Goal: Information Seeking & Learning: Check status

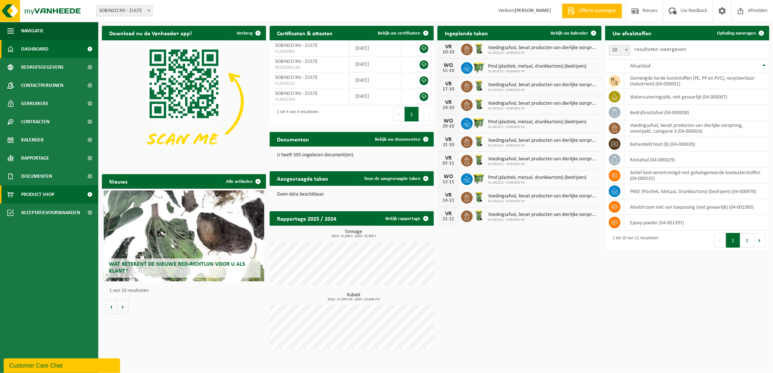
click at [39, 140] on span "Product Shop" at bounding box center [37, 195] width 33 height 18
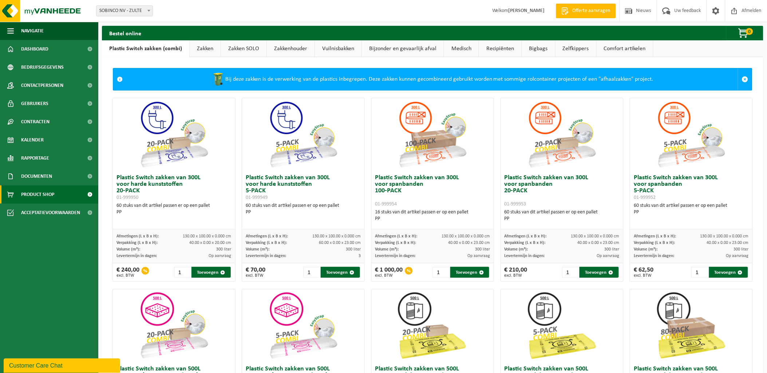
click at [341, 47] on link "Vuilnisbakken" at bounding box center [338, 48] width 47 height 17
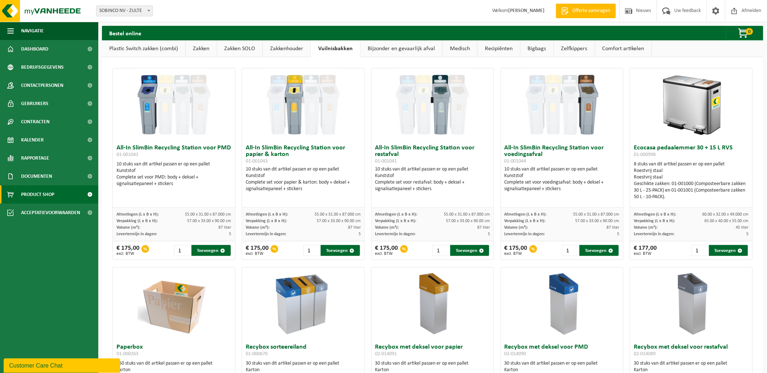
click at [408, 48] on link "Bijzonder en gevaarlijk afval" at bounding box center [401, 48] width 82 height 17
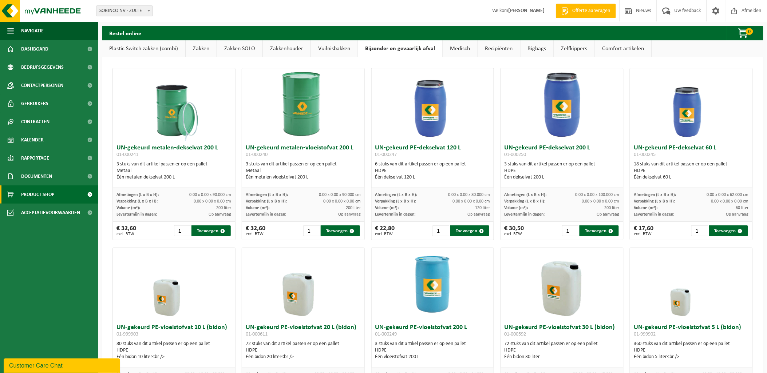
click at [498, 49] on link "Recipiënten" at bounding box center [498, 48] width 43 height 17
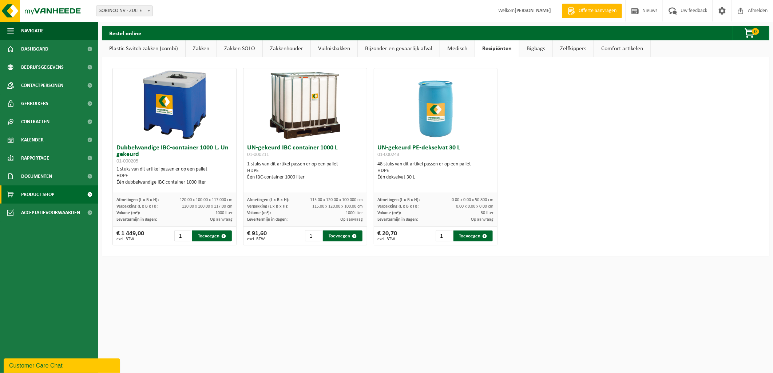
click at [541, 48] on link "Bigbags" at bounding box center [535, 48] width 33 height 17
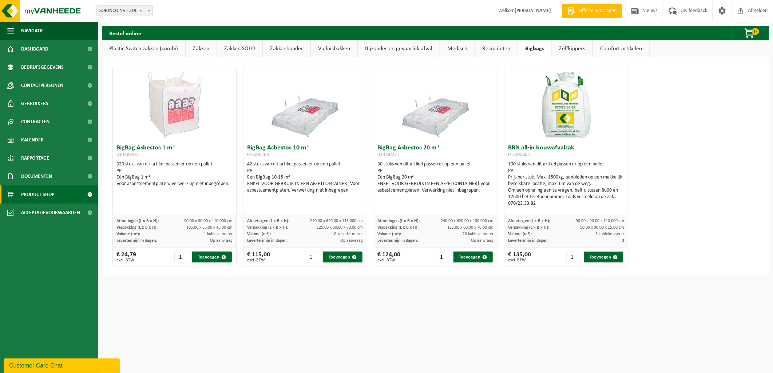
click at [573, 48] on link "Zelfkippers" at bounding box center [572, 48] width 41 height 17
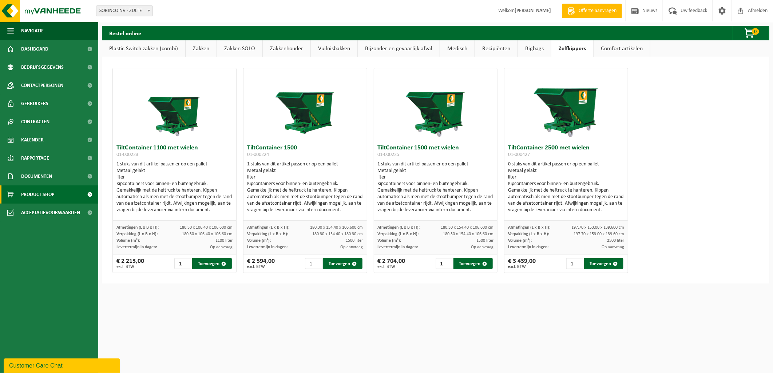
click at [344, 48] on link "Vuilnisbakken" at bounding box center [334, 48] width 47 height 17
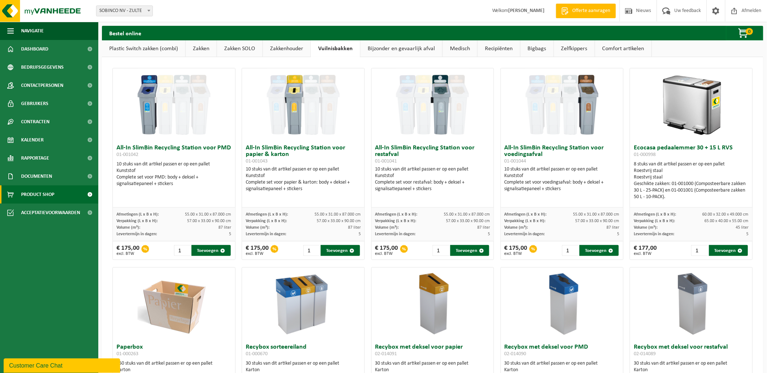
drag, startPoint x: 458, startPoint y: 45, endPoint x: 455, endPoint y: 48, distance: 4.1
click at [457, 45] on link "Medisch" at bounding box center [460, 48] width 35 height 17
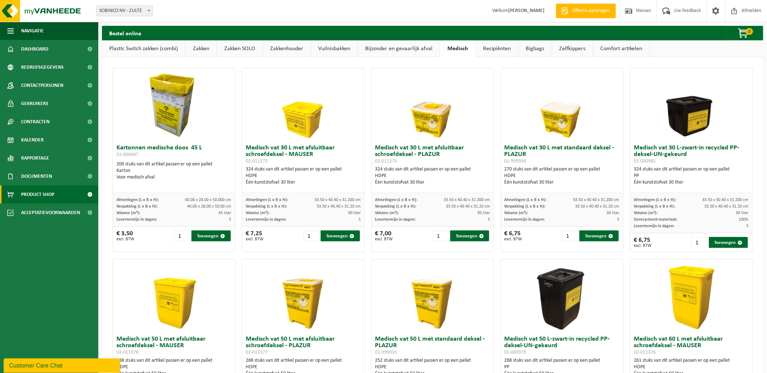
click at [411, 54] on link "Bijzonder en gevaarlijk afval" at bounding box center [399, 48] width 82 height 17
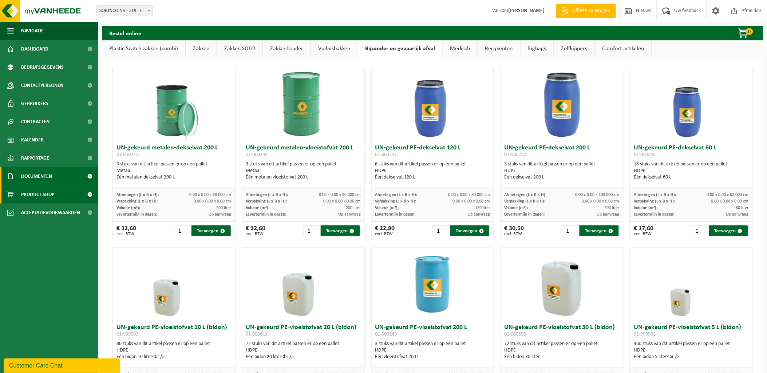
click at [36, 179] on span "Documenten" at bounding box center [36, 176] width 31 height 18
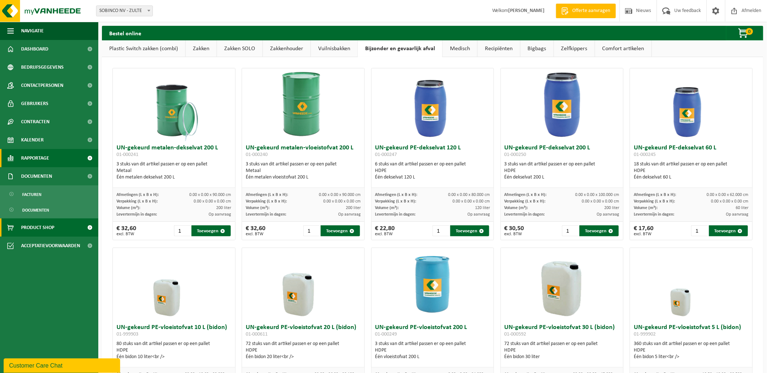
click at [36, 159] on span "Rapportage" at bounding box center [35, 158] width 28 height 18
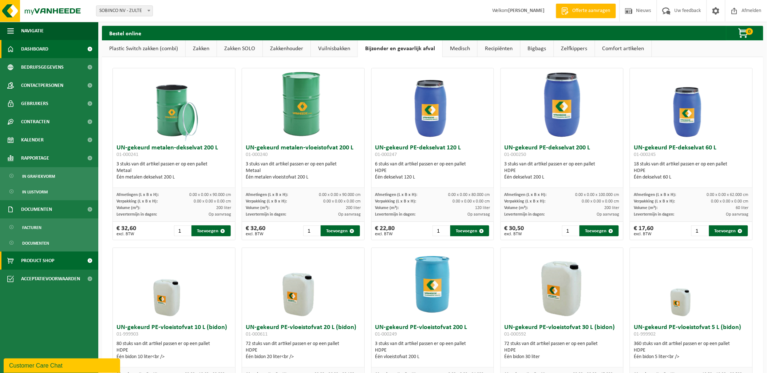
click at [39, 50] on span "Dashboard" at bounding box center [34, 49] width 27 height 18
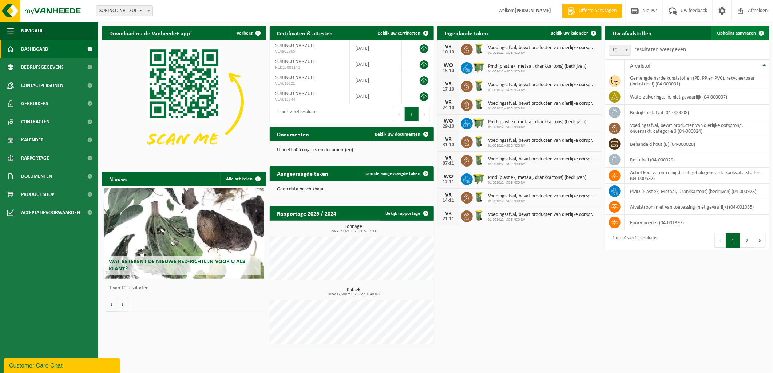
click at [730, 35] on span "Ophaling aanvragen" at bounding box center [736, 33] width 39 height 5
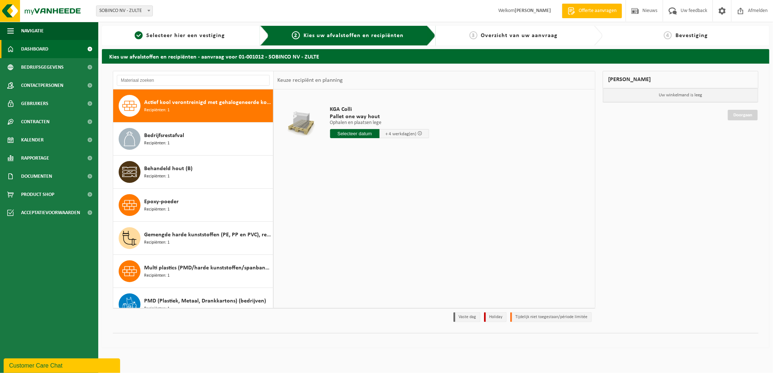
click at [41, 46] on span "Dashboard" at bounding box center [34, 49] width 27 height 18
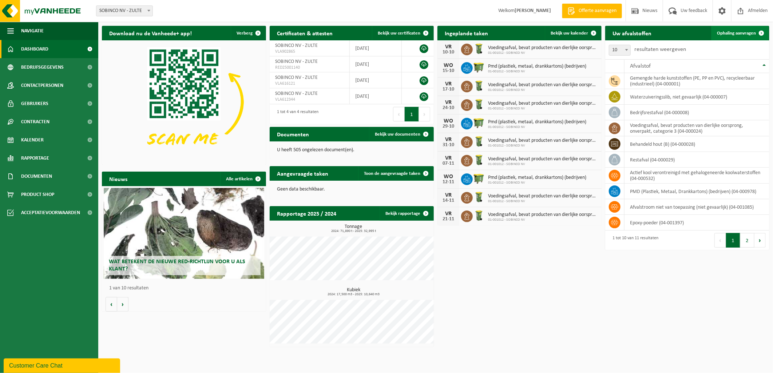
click at [744, 31] on span "Ophaling aanvragen" at bounding box center [736, 33] width 39 height 5
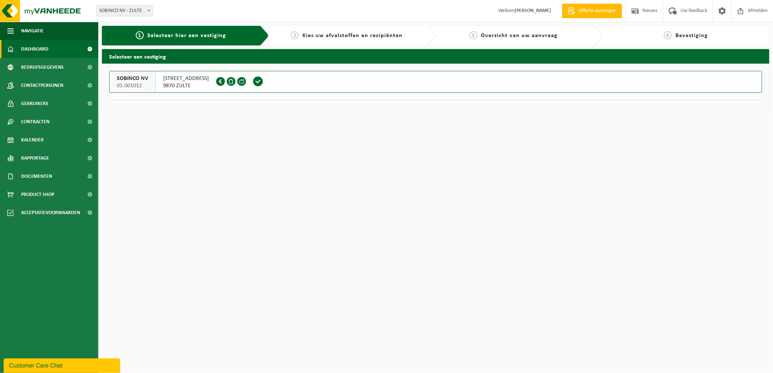
click at [40, 44] on span "Dashboard" at bounding box center [34, 49] width 27 height 18
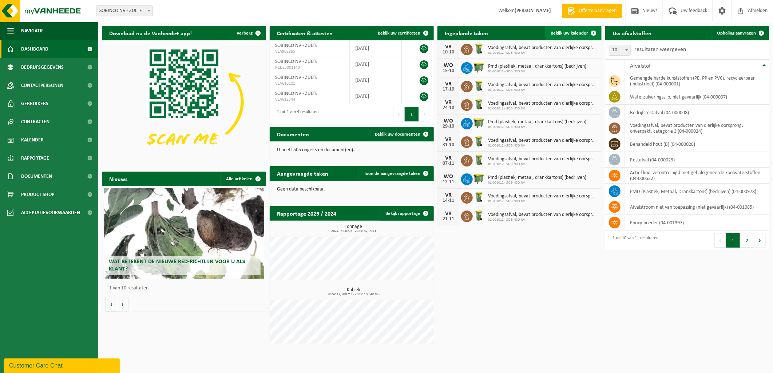
click at [565, 35] on span "Bekijk uw kalender" at bounding box center [569, 33] width 37 height 5
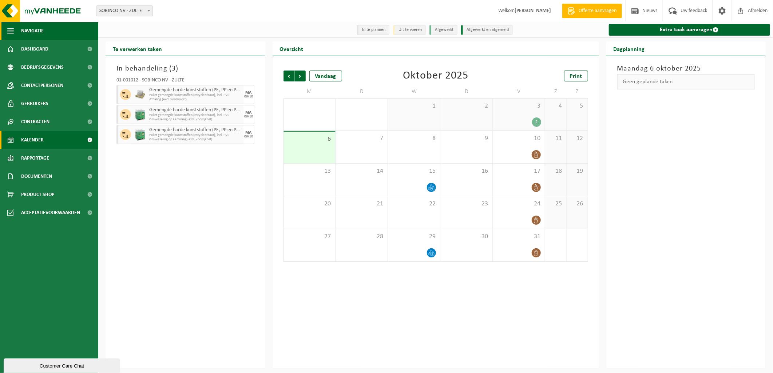
click at [65, 30] on button "Navigatie" at bounding box center [49, 31] width 98 height 18
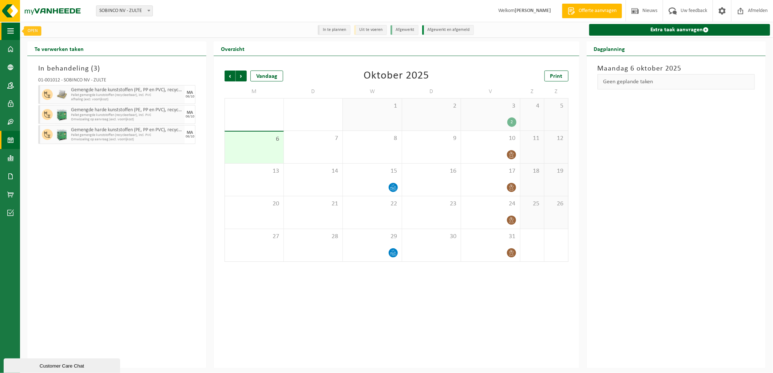
click at [17, 31] on button "Navigatie" at bounding box center [10, 31] width 20 height 18
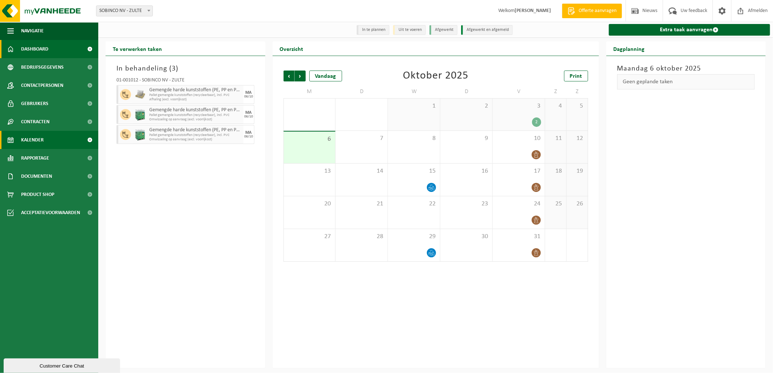
click at [28, 44] on span "Dashboard" at bounding box center [34, 49] width 27 height 18
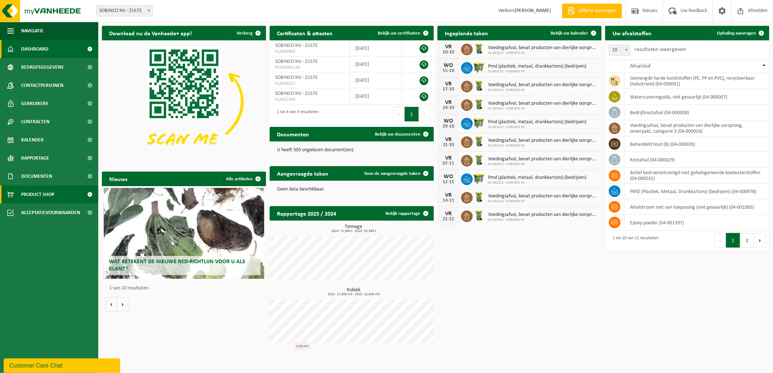
click at [43, 195] on span "Product Shop" at bounding box center [37, 195] width 33 height 18
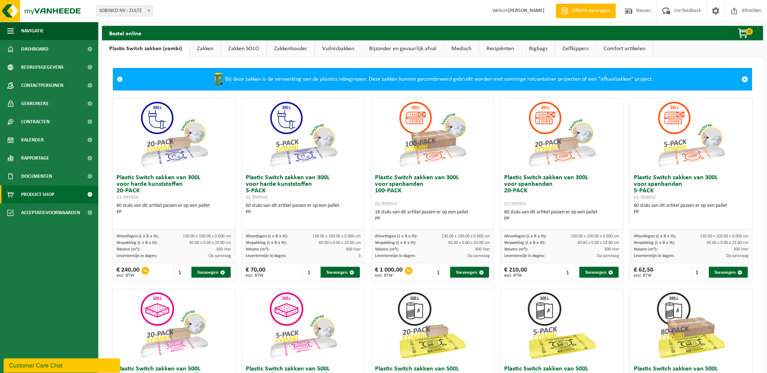
click at [203, 45] on link "Zakken" at bounding box center [205, 48] width 31 height 17
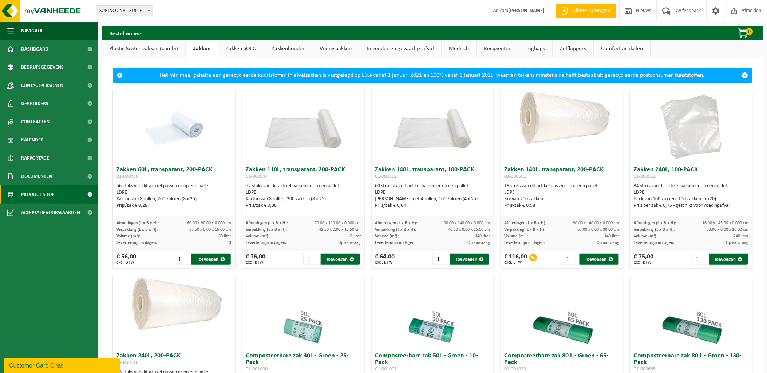
click at [300, 48] on link "Zakkenhouder" at bounding box center [288, 48] width 48 height 17
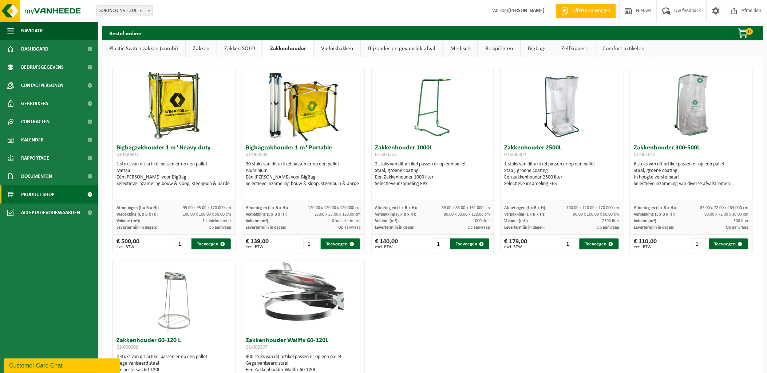
click at [329, 48] on link "Vuilnisbakken" at bounding box center [337, 48] width 47 height 17
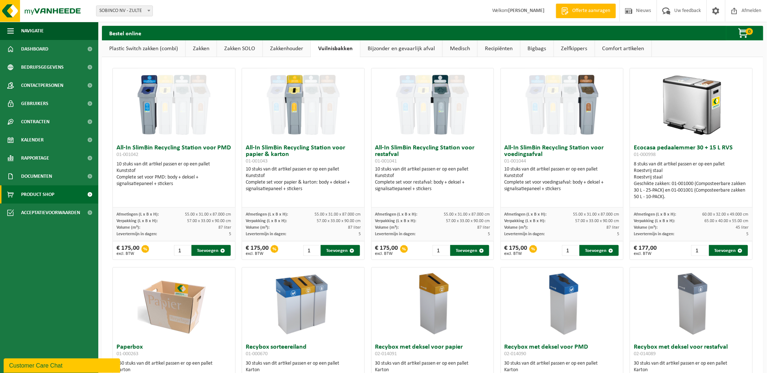
click at [382, 49] on link "Bijzonder en gevaarlijk afval" at bounding box center [401, 48] width 82 height 17
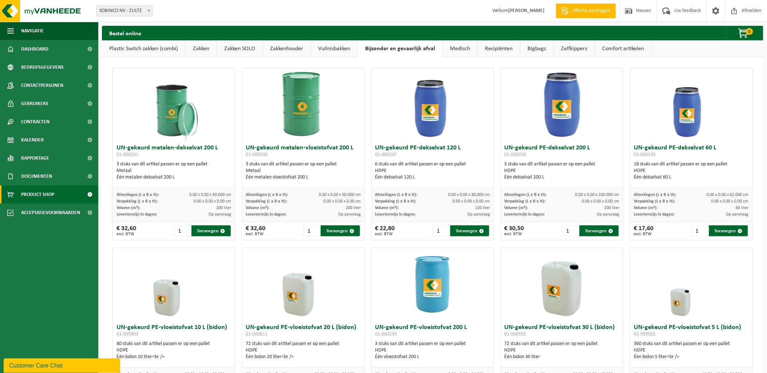
click at [450, 50] on link "Medisch" at bounding box center [460, 48] width 35 height 17
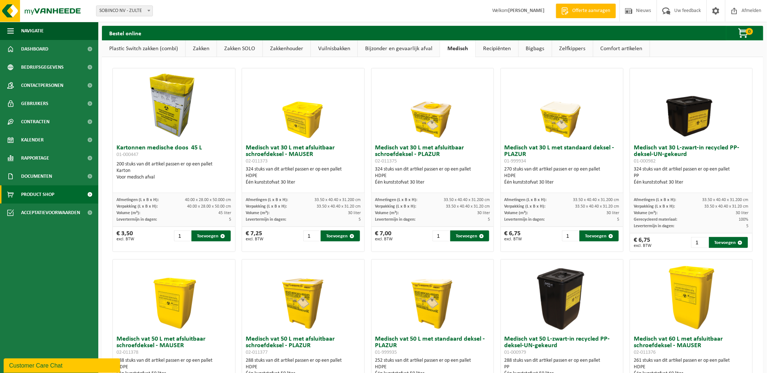
click at [488, 49] on link "Recipiënten" at bounding box center [497, 48] width 43 height 17
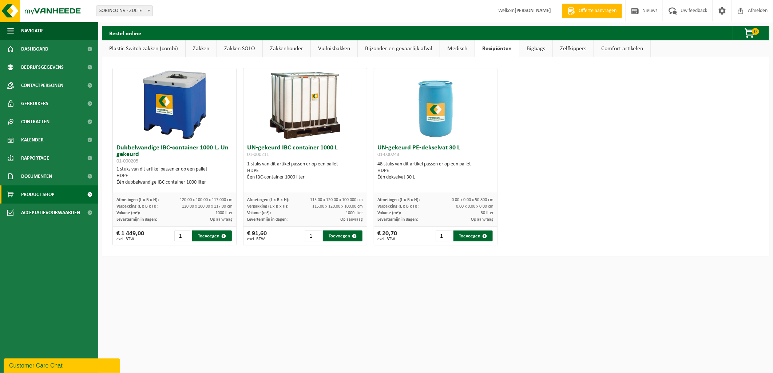
click at [538, 46] on link "Bigbags" at bounding box center [535, 48] width 33 height 17
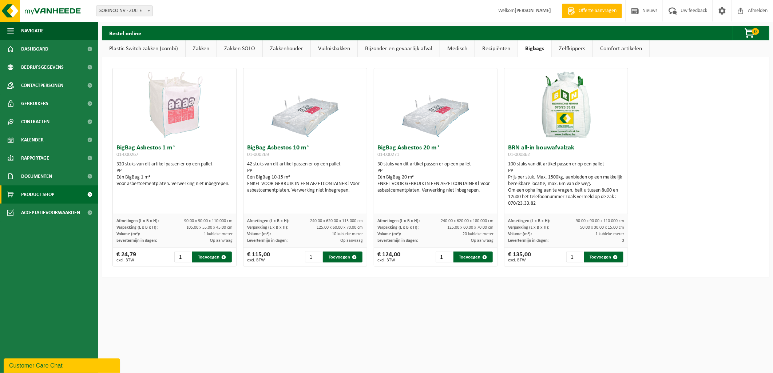
click at [562, 48] on link "Zelfkippers" at bounding box center [572, 48] width 41 height 17
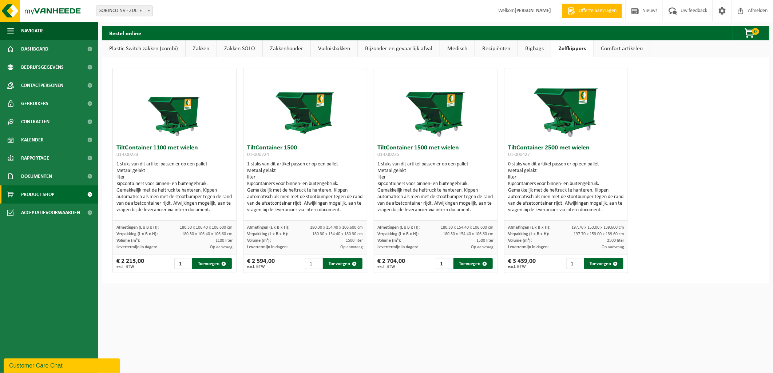
click at [531, 47] on link "Bigbags" at bounding box center [534, 48] width 33 height 17
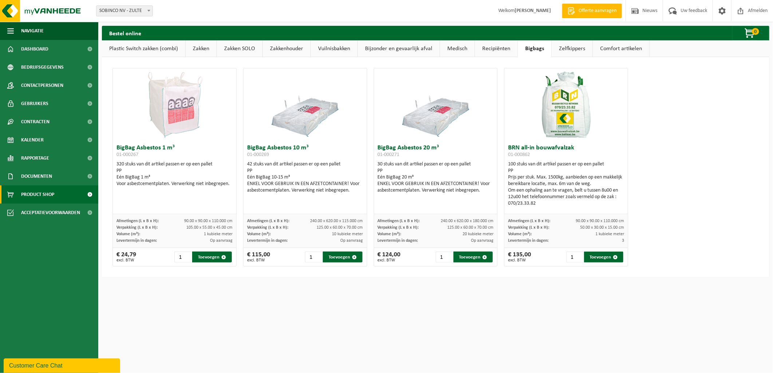
click at [613, 50] on link "Comfort artikelen" at bounding box center [621, 48] width 56 height 17
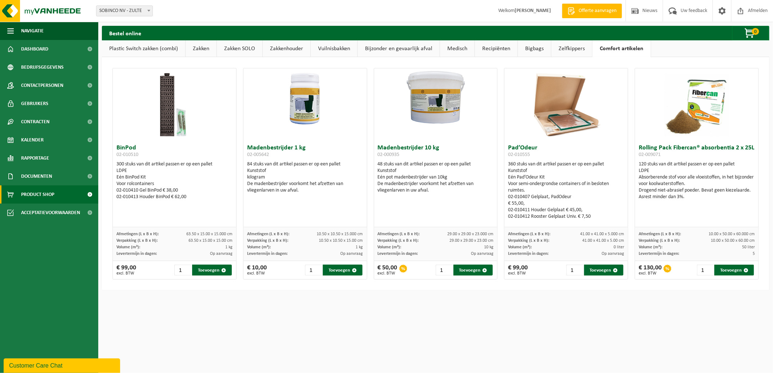
click at [576, 48] on link "Zelfkippers" at bounding box center [571, 48] width 41 height 17
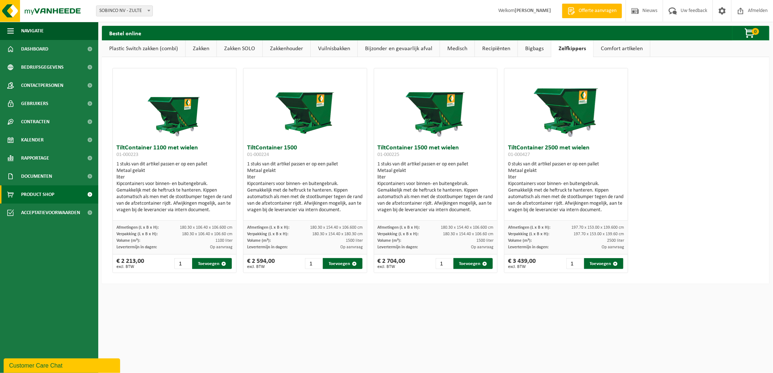
click at [532, 48] on link "Bigbags" at bounding box center [534, 48] width 33 height 17
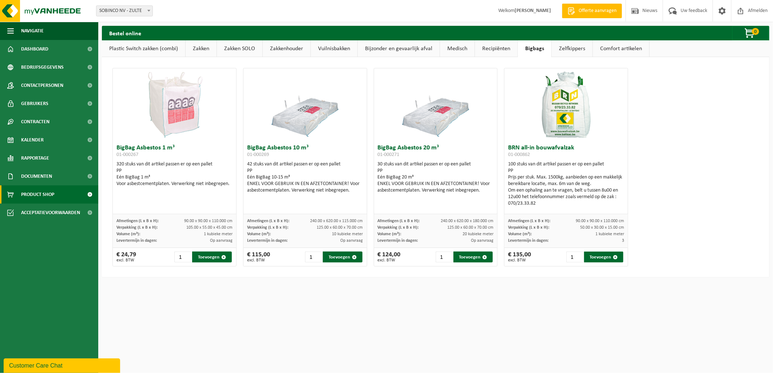
click at [492, 49] on link "Recipiënten" at bounding box center [496, 48] width 43 height 17
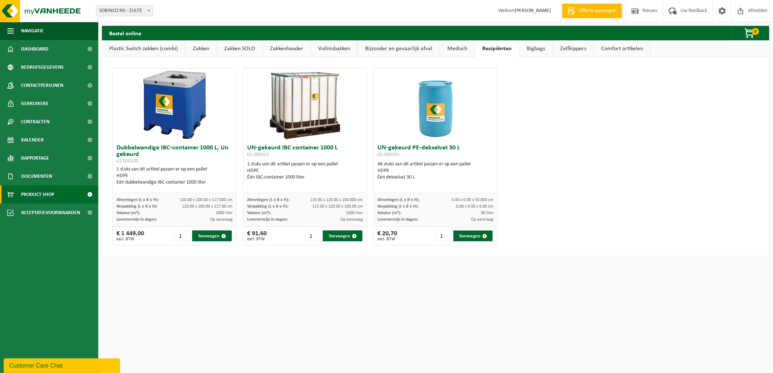
click at [456, 47] on link "Medisch" at bounding box center [457, 48] width 35 height 17
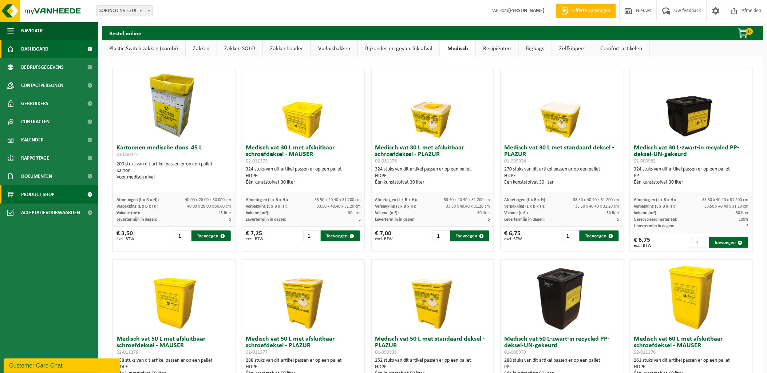
click at [48, 50] on link "Dashboard" at bounding box center [49, 49] width 98 height 18
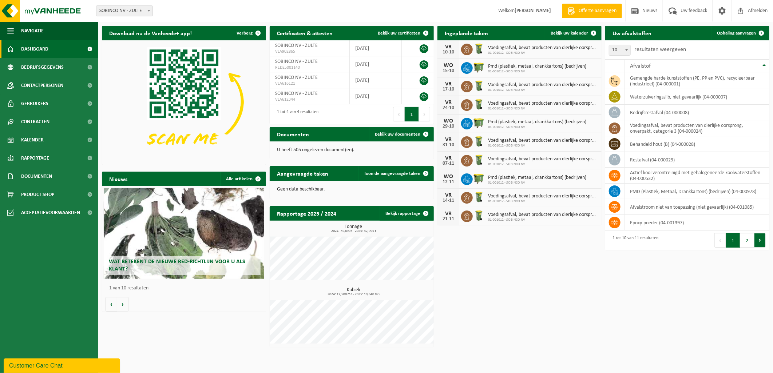
click at [763, 241] on button "Volgende" at bounding box center [759, 240] width 11 height 15
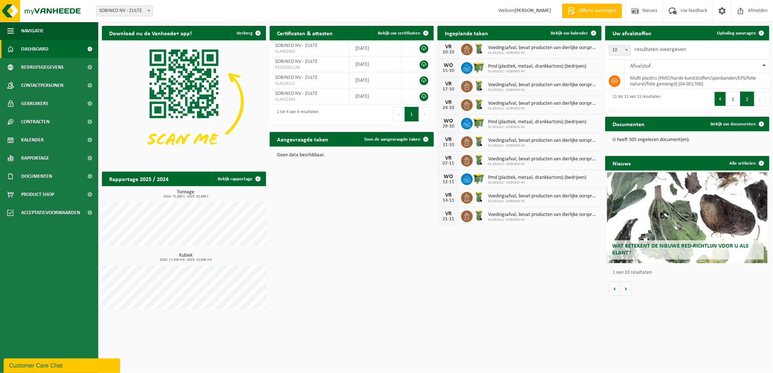
click at [718, 101] on button "Vorige" at bounding box center [720, 99] width 12 height 15
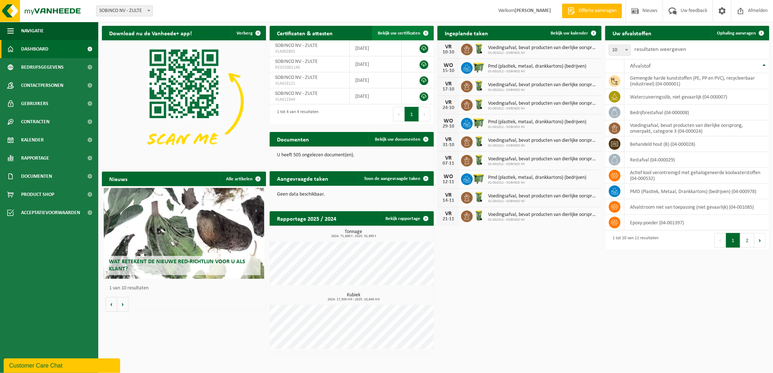
click at [409, 33] on span "Bekijk uw certificaten" at bounding box center [399, 33] width 43 height 5
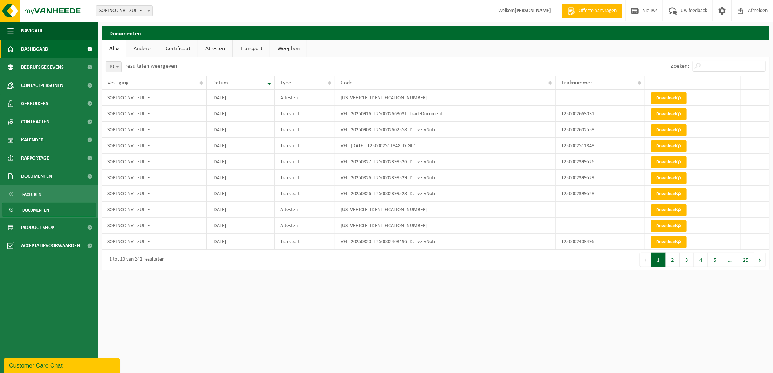
click at [48, 49] on span "Dashboard" at bounding box center [34, 49] width 27 height 18
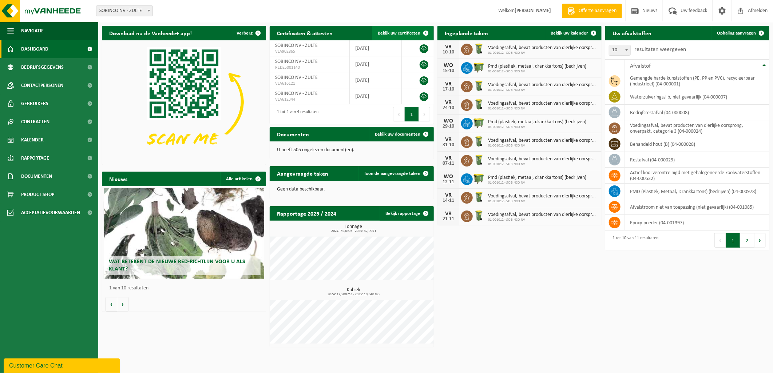
click at [406, 33] on span "Bekijk uw certificaten" at bounding box center [399, 33] width 43 height 5
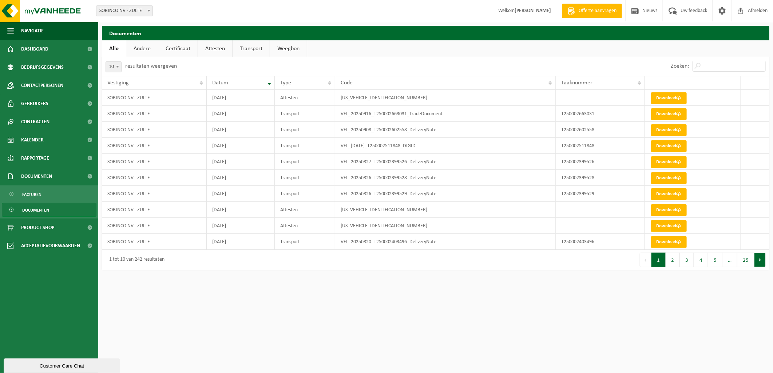
click at [760, 261] on button "Volgende" at bounding box center [759, 260] width 11 height 15
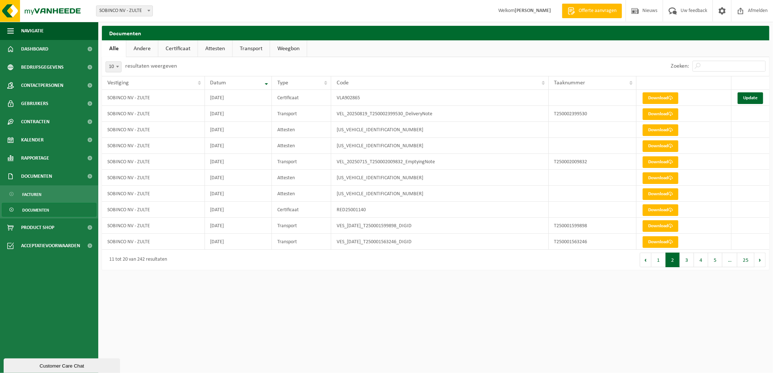
click at [760, 261] on button "Volgende" at bounding box center [759, 260] width 11 height 15
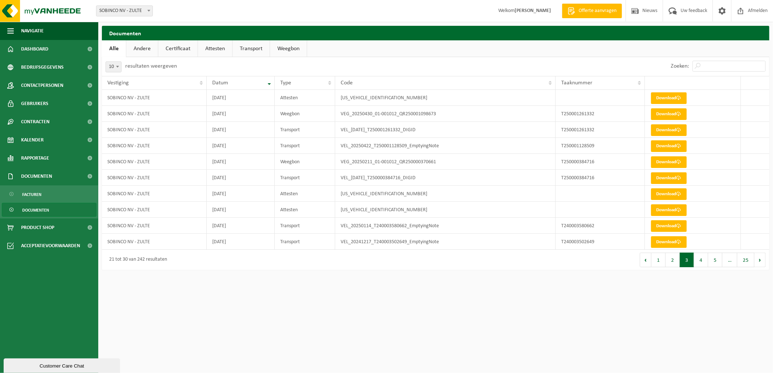
click at [760, 261] on button "Volgende" at bounding box center [759, 260] width 11 height 15
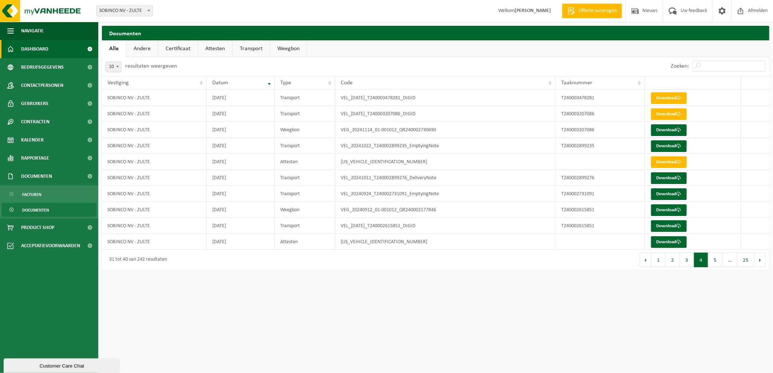
click at [58, 51] on link "Dashboard" at bounding box center [49, 49] width 98 height 18
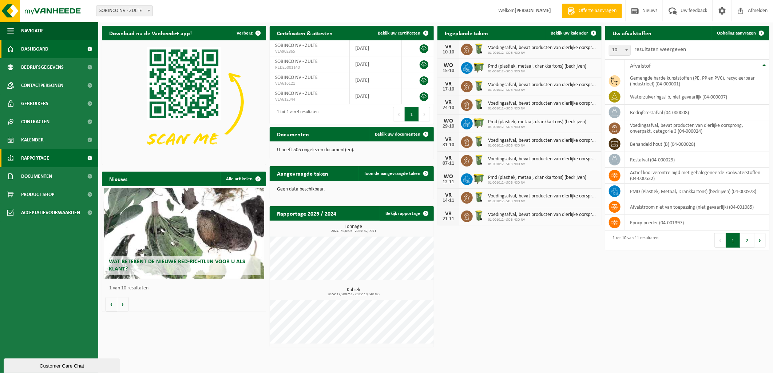
click at [39, 156] on span "Rapportage" at bounding box center [35, 158] width 28 height 18
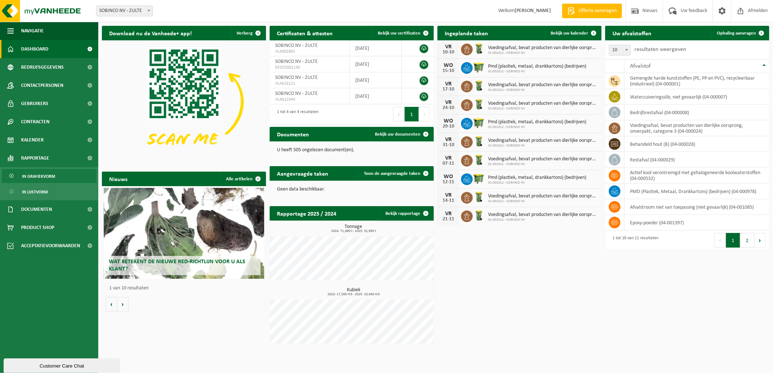
click at [40, 173] on span "In grafiekvorm" at bounding box center [38, 177] width 33 height 14
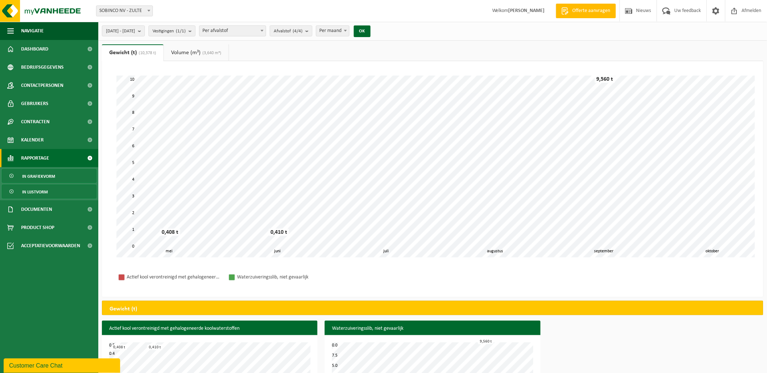
click at [39, 191] on span "In lijstvorm" at bounding box center [34, 192] width 25 height 14
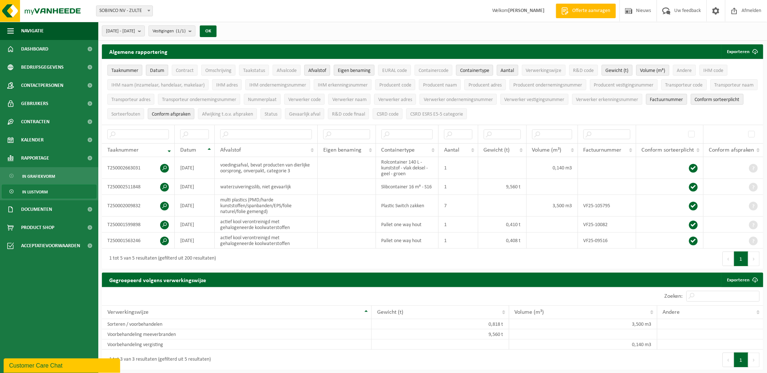
click at [156, 69] on span "Datum" at bounding box center [157, 70] width 14 height 5
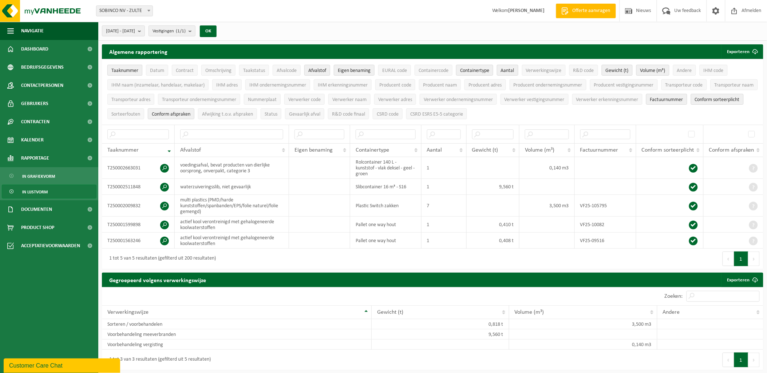
click at [130, 69] on span "Taaknummer" at bounding box center [124, 70] width 27 height 5
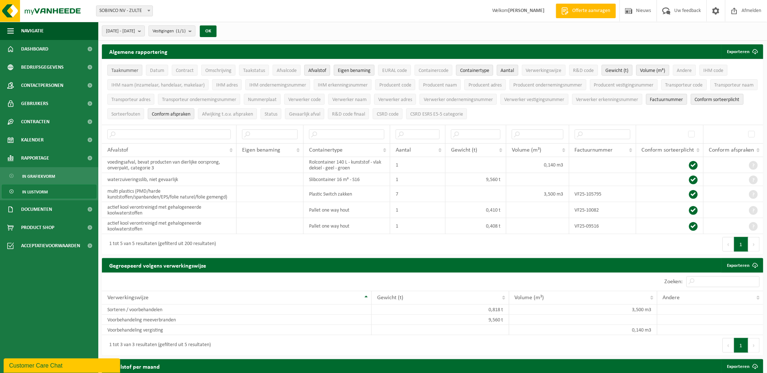
click at [135, 68] on span "Taaknummer" at bounding box center [124, 70] width 27 height 5
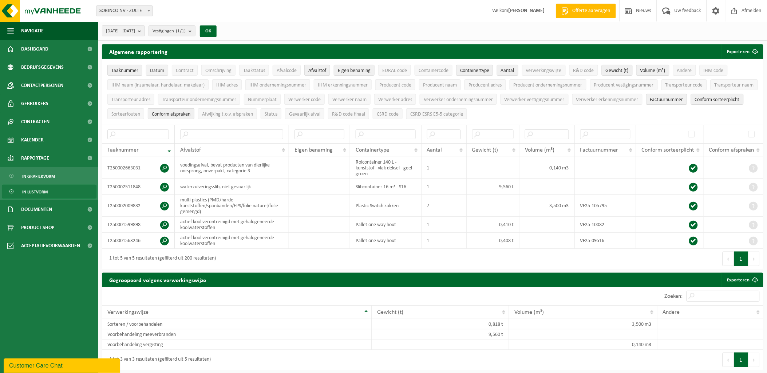
click at [154, 70] on span "Datum" at bounding box center [157, 70] width 14 height 5
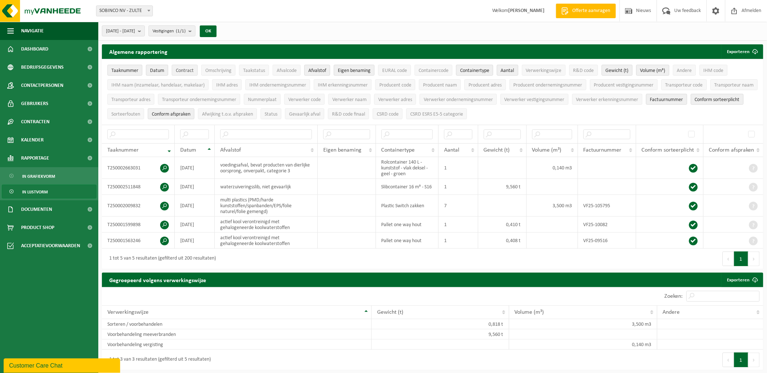
click at [185, 68] on span "Contract" at bounding box center [185, 70] width 18 height 5
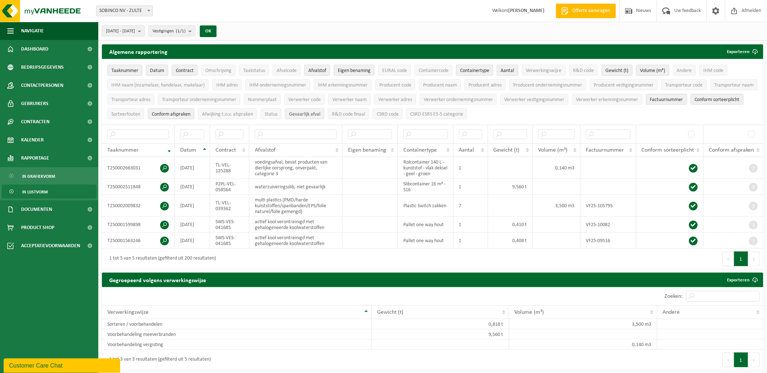
click at [320, 114] on span "Gevaarlijk afval" at bounding box center [304, 114] width 31 height 5
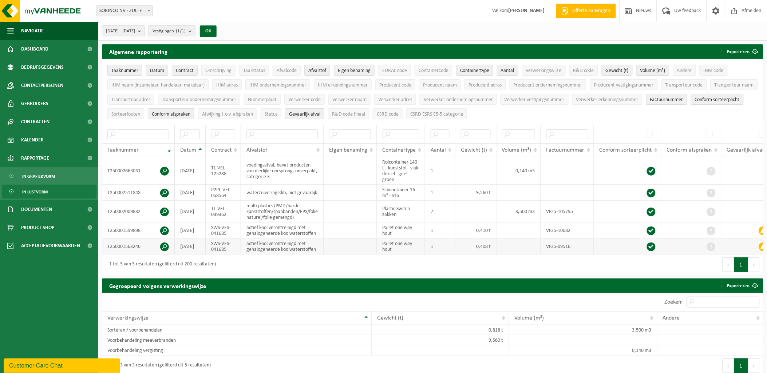
scroll to position [40, 0]
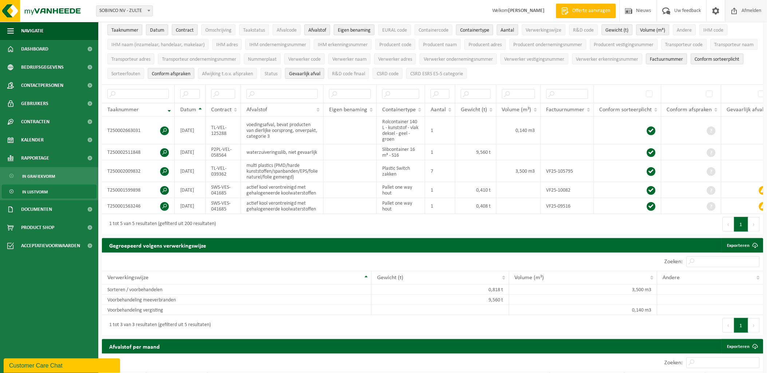
click at [756, 12] on span "Afmelden" at bounding box center [751, 10] width 23 height 21
